Goal: Find specific page/section: Find specific page/section

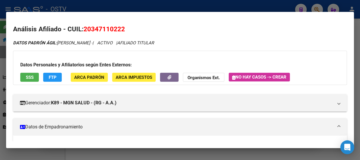
click at [102, 7] on div at bounding box center [180, 80] width 360 height 160
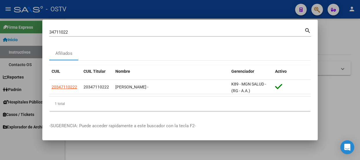
click at [115, 36] on div "34711022 Buscar (apellido, dni, cuil, [PERSON_NAME], cuit, obra social)" at bounding box center [176, 32] width 255 height 9
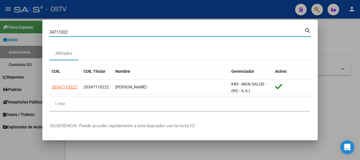
click at [115, 36] on div "34711022 Buscar (apellido, dni, cuil, [PERSON_NAME], cuit, obra social)" at bounding box center [176, 32] width 255 height 9
click at [115, 32] on input "34711022" at bounding box center [176, 32] width 255 height 5
paste input "27484260775"
type input "27484260775"
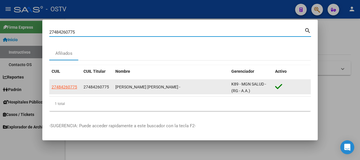
click at [63, 85] on span "27484260775" at bounding box center [64, 87] width 25 height 5
type textarea "27484260775"
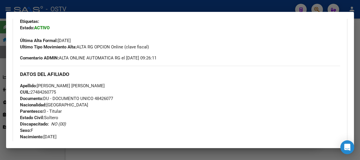
scroll to position [150, 0]
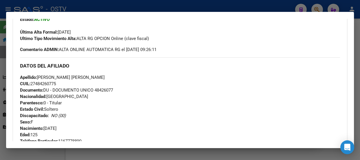
click at [114, 8] on div at bounding box center [180, 80] width 360 height 160
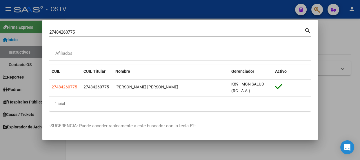
click at [118, 29] on div "27484260775 Buscar (apellido, dni, cuil, [PERSON_NAME], cuit, obra social)" at bounding box center [176, 32] width 255 height 9
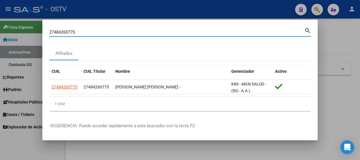
click at [118, 29] on div "27484260775 Buscar (apellido, dni, cuil, [PERSON_NAME], cuit, obra social)" at bounding box center [176, 32] width 255 height 9
click at [119, 32] on input "27484260775" at bounding box center [176, 32] width 255 height 5
paste input "10838212"
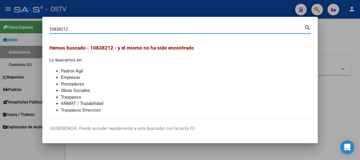
click at [99, 32] on input "10838212" at bounding box center [176, 29] width 255 height 5
paste input "31445426"
type input "31445426"
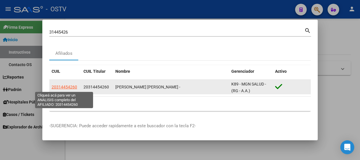
click at [65, 85] on span "20314454260" at bounding box center [64, 87] width 25 height 5
type textarea "20314454260"
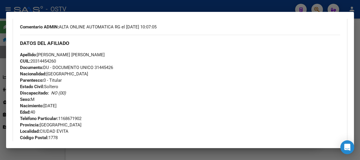
scroll to position [146, 0]
